Goal: Find specific page/section: Find specific page/section

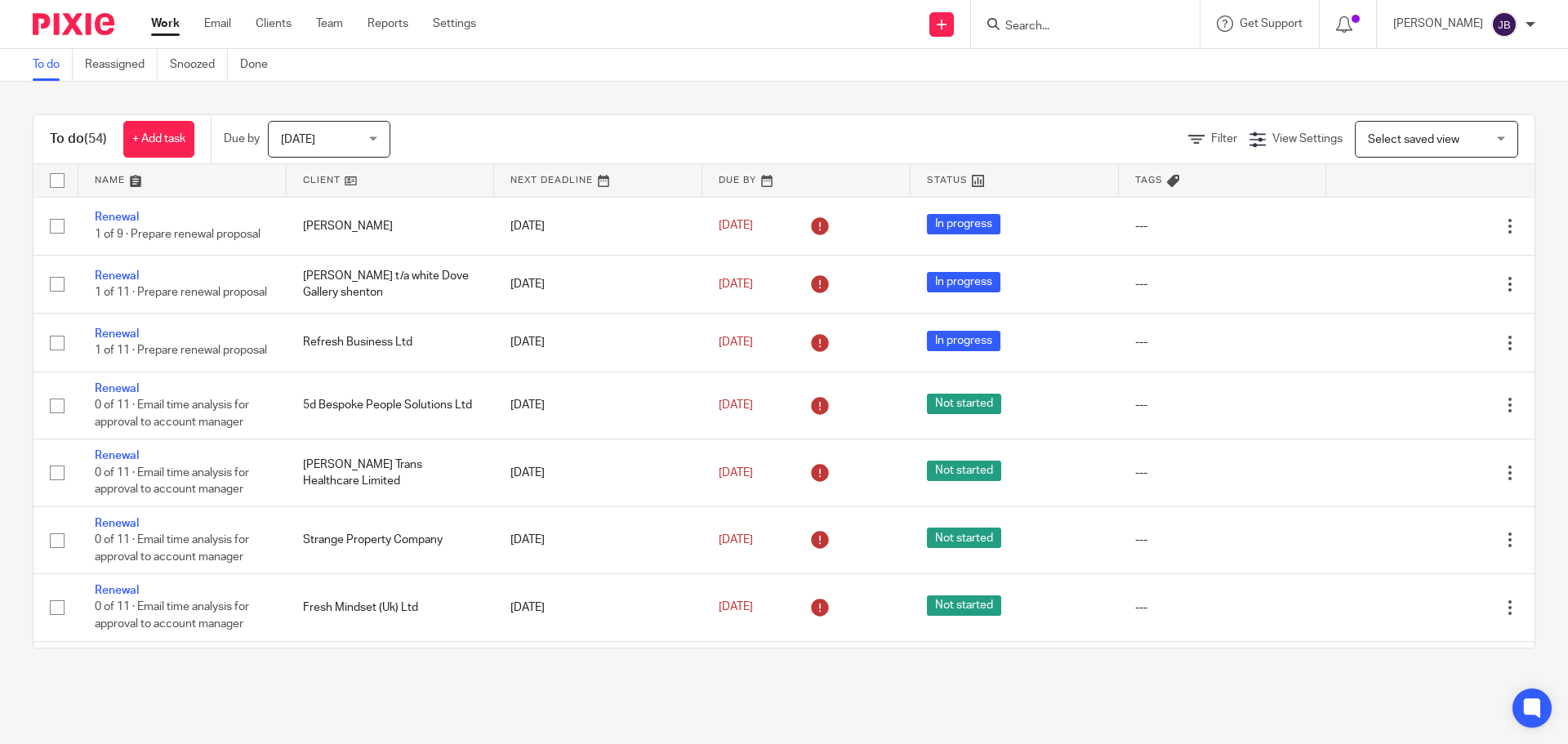
click at [1036, 31] on input "Search" at bounding box center [1076, 27] width 147 height 15
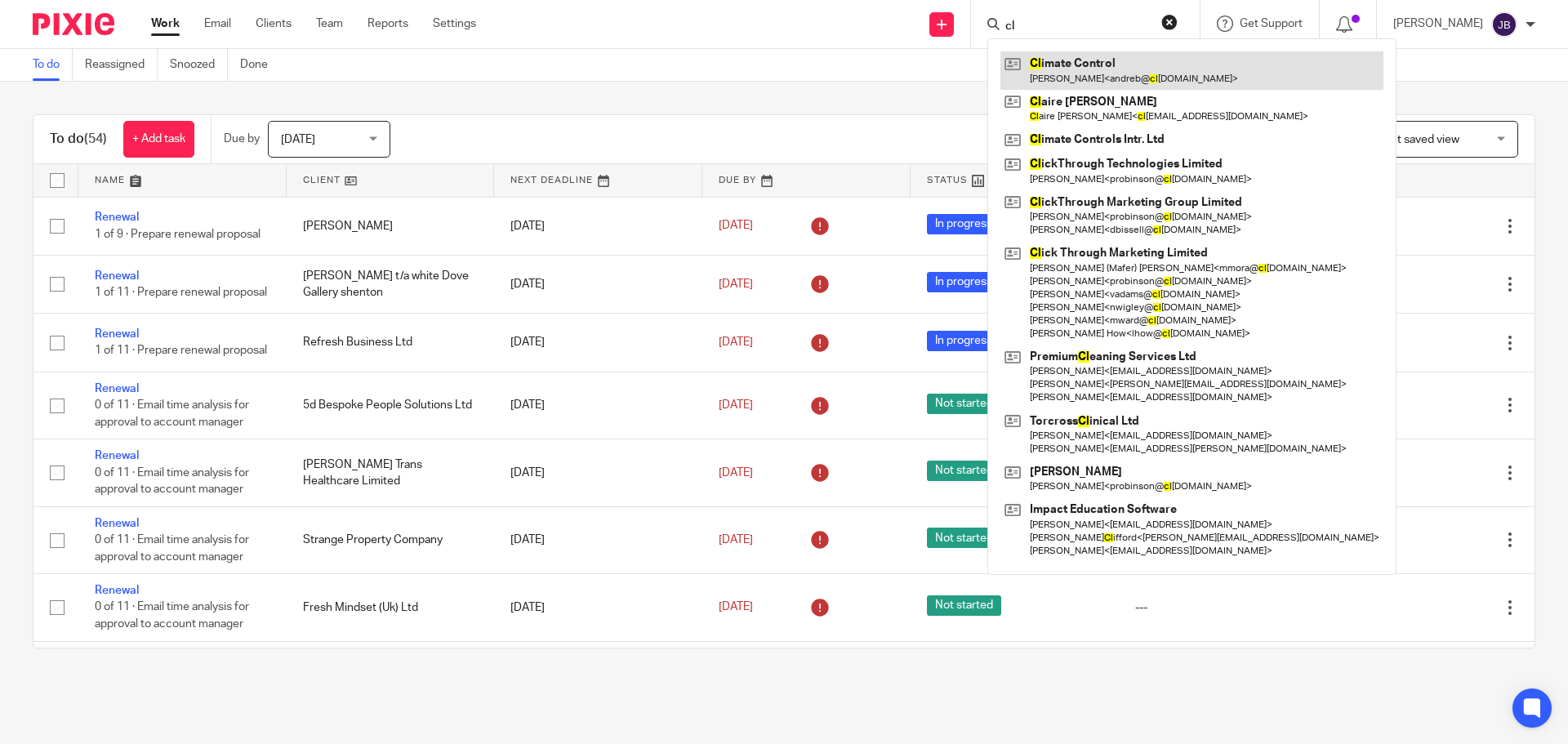
type input "cl"
drag, startPoint x: 1107, startPoint y: 64, endPoint x: 1081, endPoint y: 70, distance: 26.7
click at [1107, 64] on link at bounding box center [1191, 70] width 383 height 37
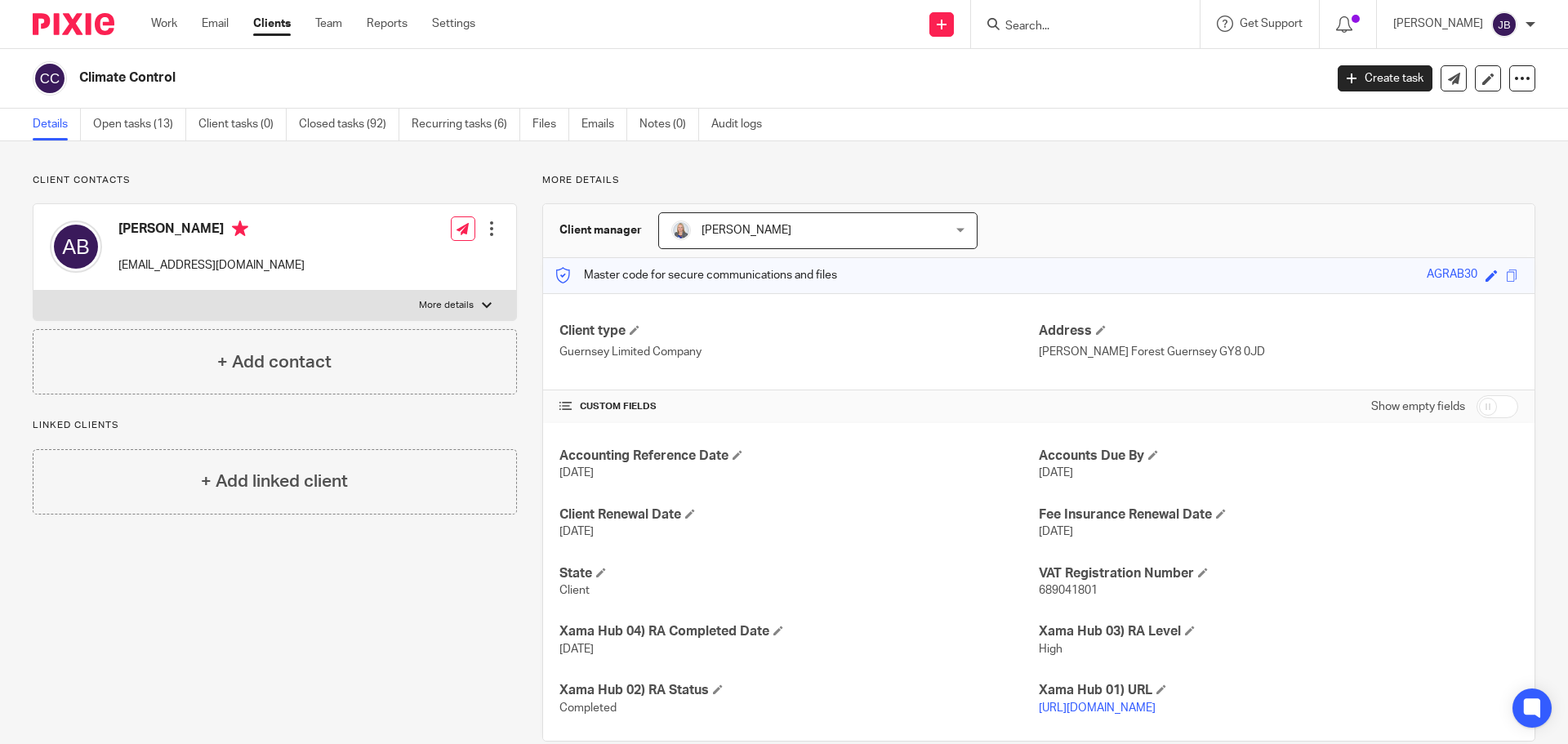
click at [1088, 24] on input "Search" at bounding box center [1076, 27] width 147 height 15
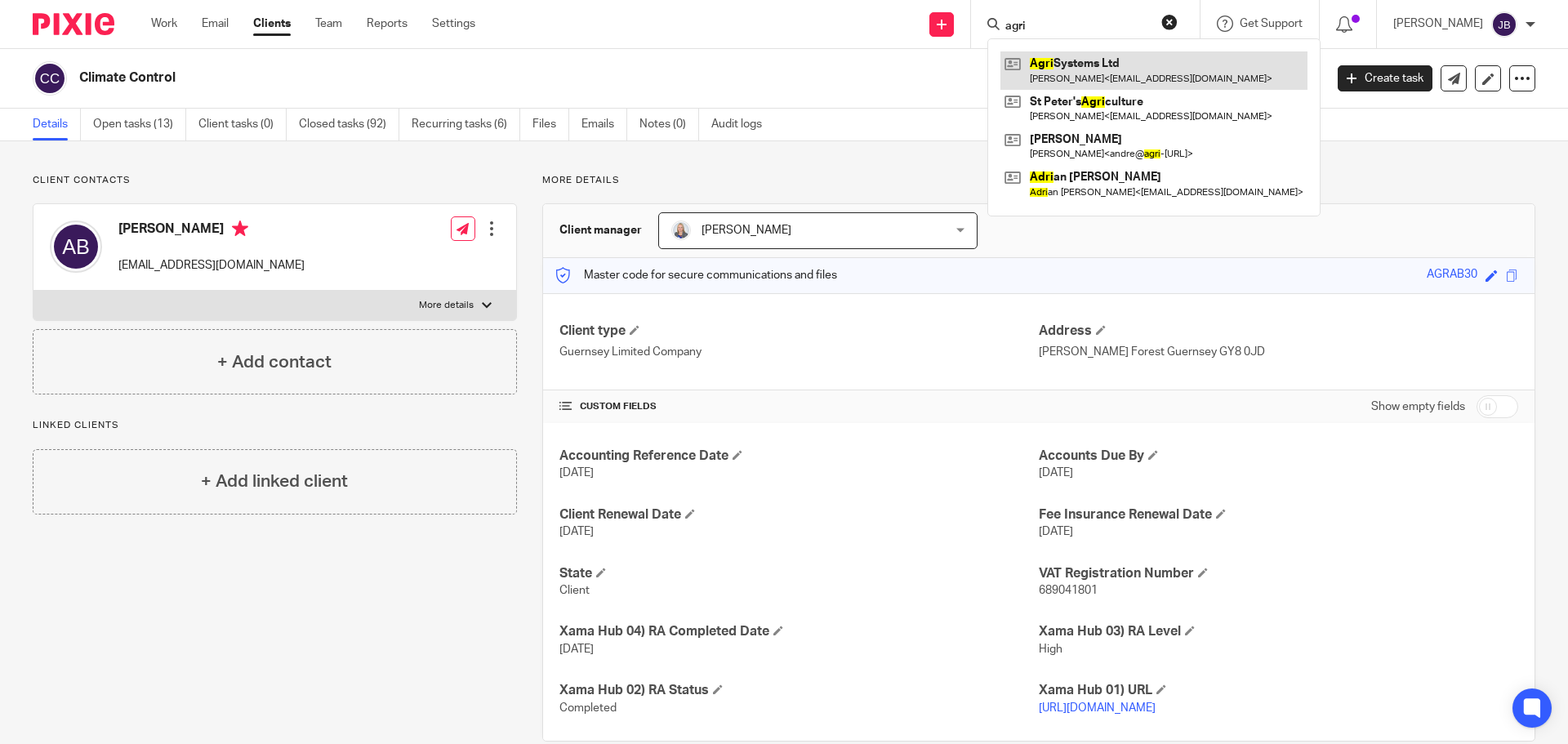
type input "agri"
click at [1125, 72] on link at bounding box center [1154, 70] width 307 height 37
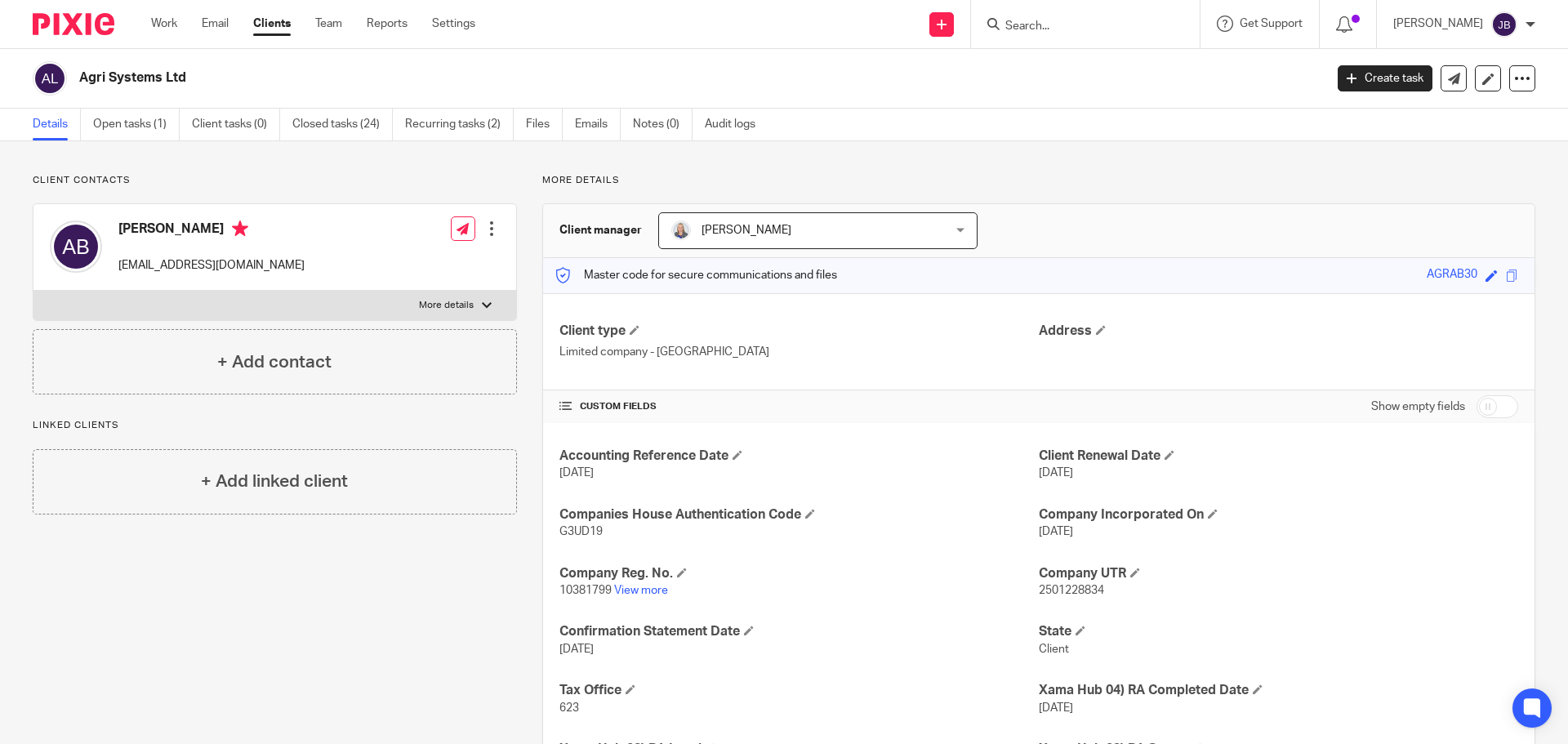
click at [1115, 31] on input "Search" at bounding box center [1076, 27] width 147 height 15
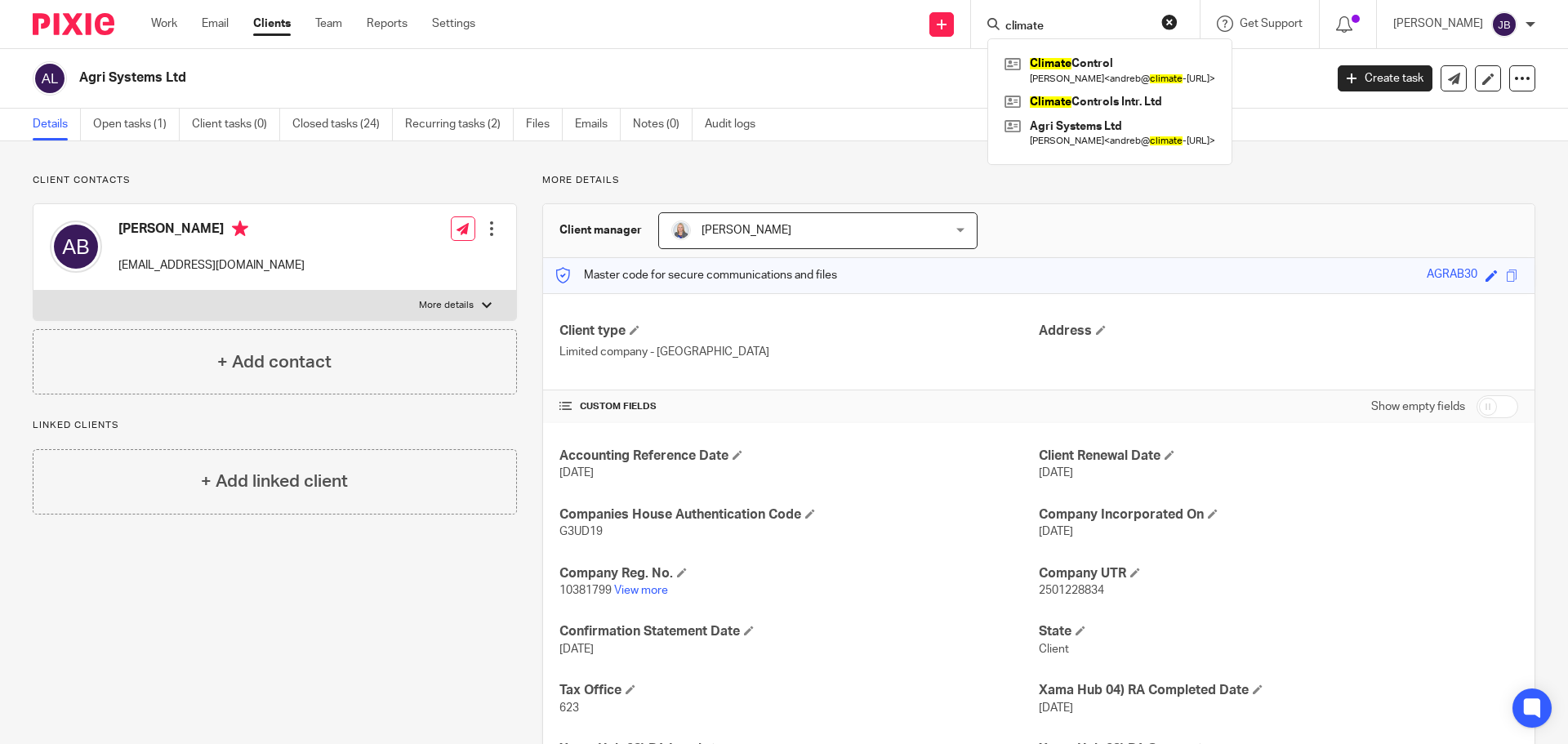
type input "climate"
click button "submit" at bounding box center [0, 0] width 0 height 0
click at [1081, 65] on link at bounding box center [1109, 70] width 219 height 37
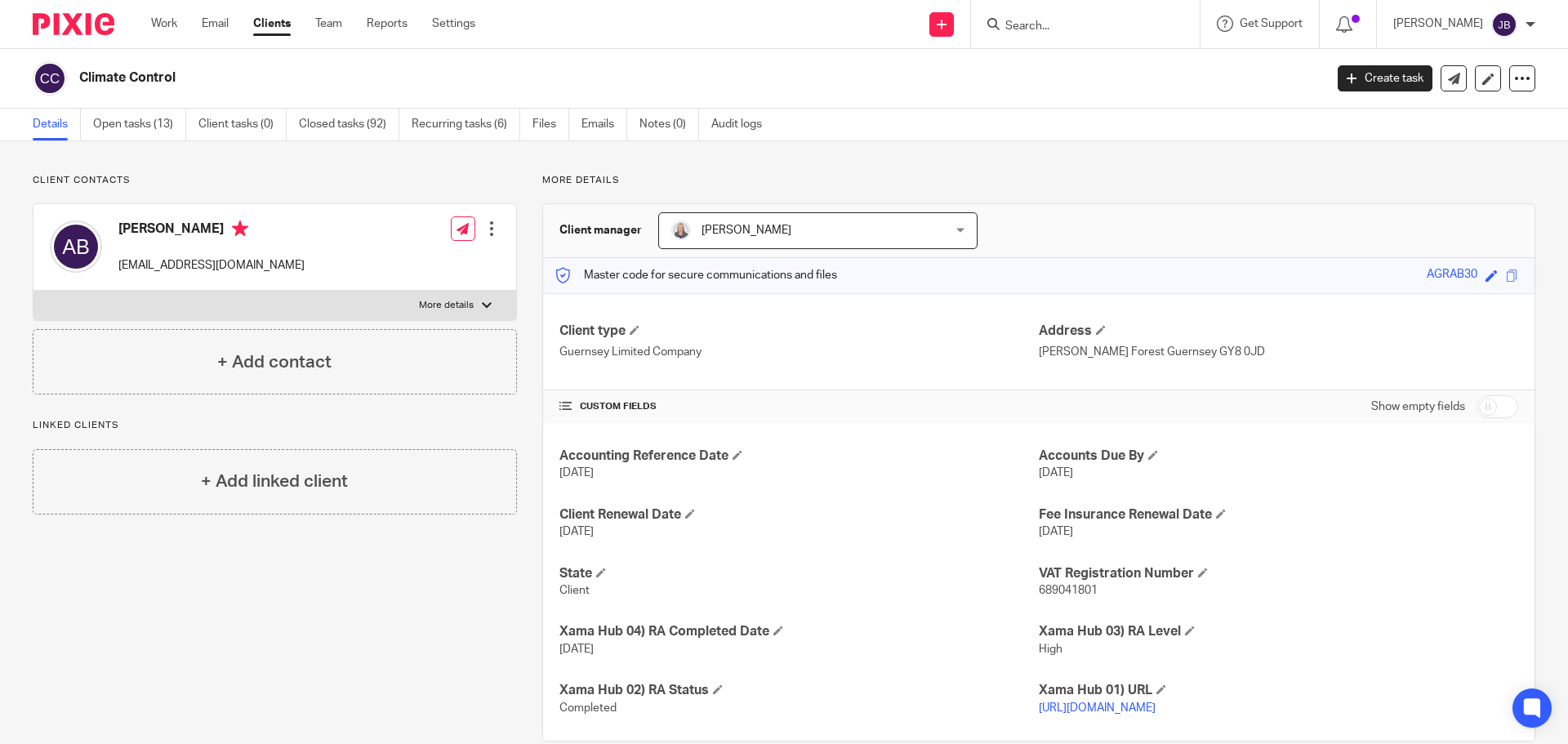
scroll to position [46, 0]
